Goal: Task Accomplishment & Management: Manage account settings

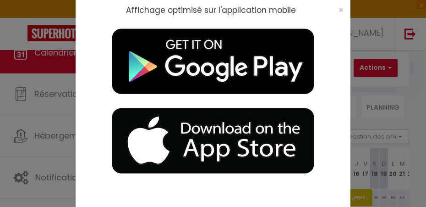
select select
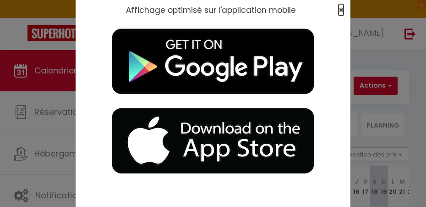
click at [338, 8] on span "×" at bounding box center [340, 9] width 5 height 11
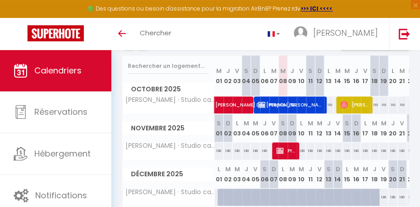
scroll to position [111, 0]
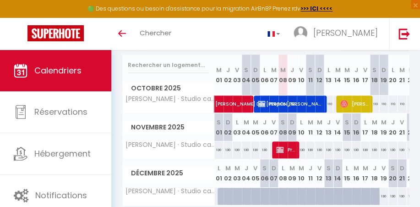
click at [353, 101] on span "[PERSON_NAME]" at bounding box center [355, 103] width 31 height 17
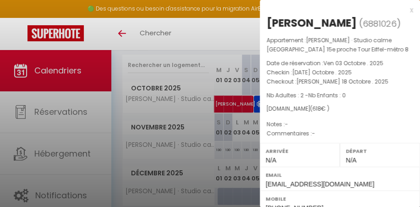
select select "OK"
select select "0"
select select "1"
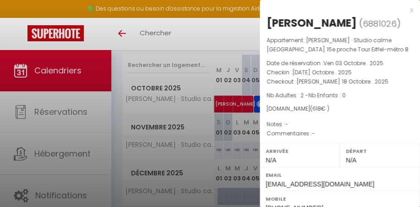
select select
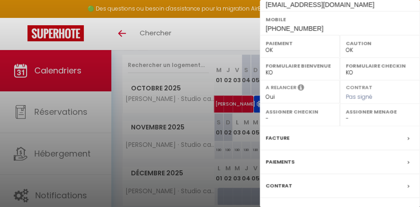
scroll to position [185, 0]
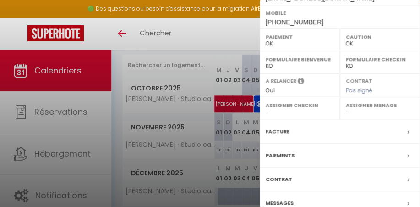
click at [202, 33] on div at bounding box center [210, 103] width 420 height 207
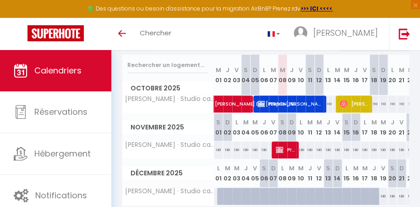
scroll to position [0, 0]
